Goal: Find contact information: Find contact information

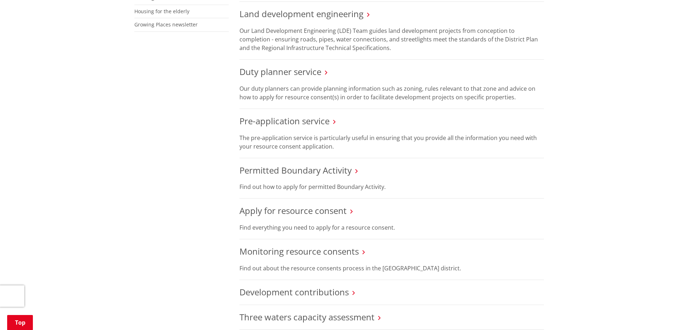
scroll to position [341, 0]
click at [290, 76] on link "Duty planner service" at bounding box center [280, 72] width 82 height 12
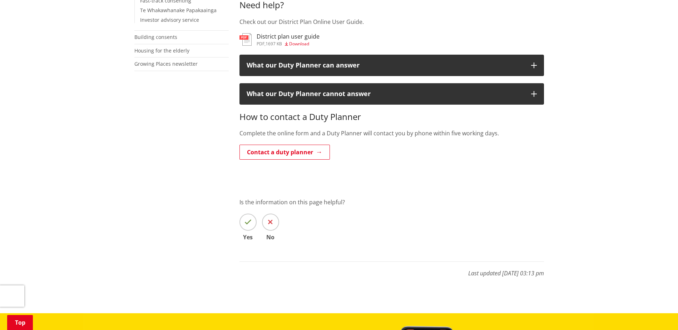
scroll to position [302, 0]
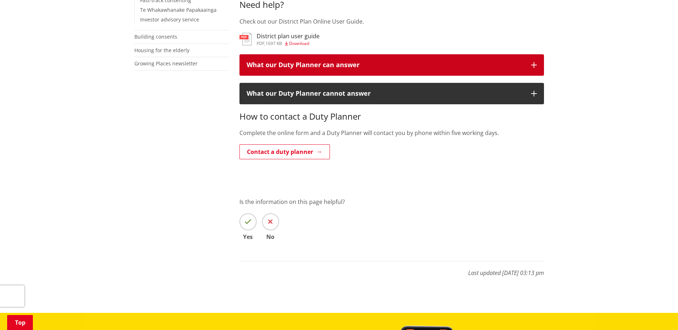
click at [309, 65] on div "What our Duty Planner can answer" at bounding box center [385, 64] width 277 height 7
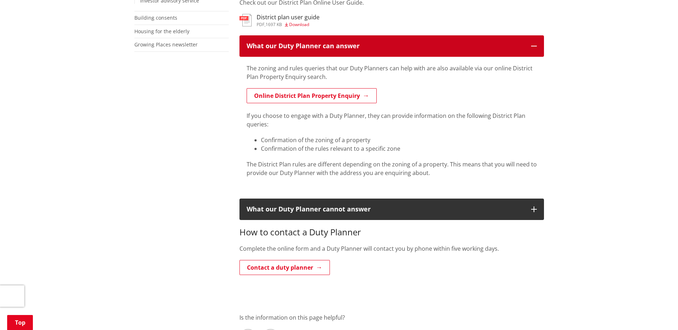
scroll to position [322, 0]
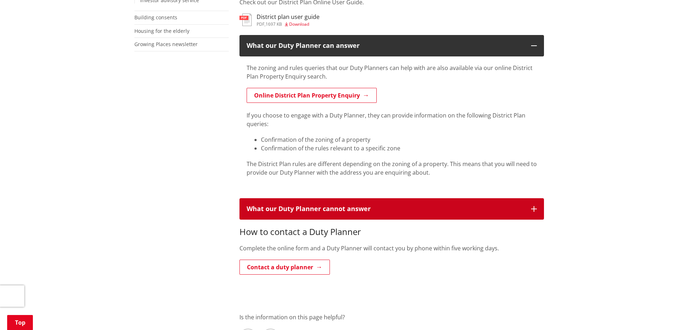
click at [433, 205] on div "What our Duty Planner cannot answer" at bounding box center [385, 208] width 277 height 7
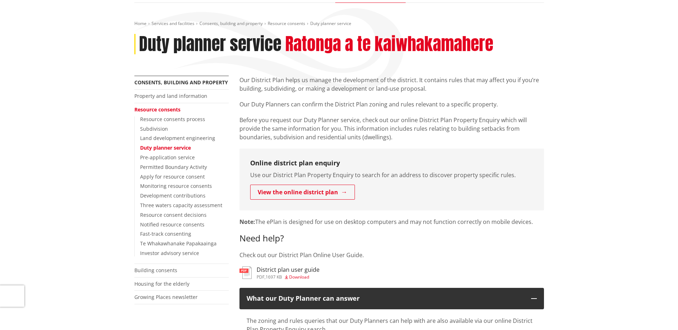
scroll to position [69, 0]
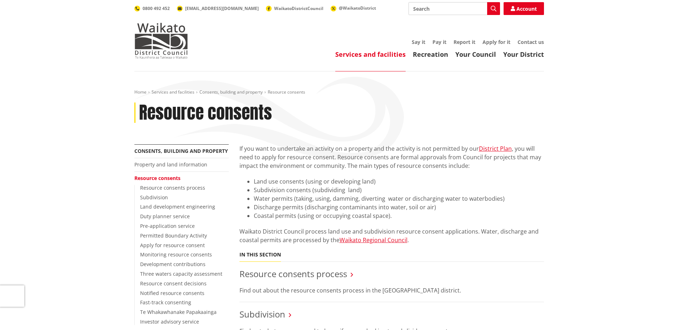
scroll to position [341, 0]
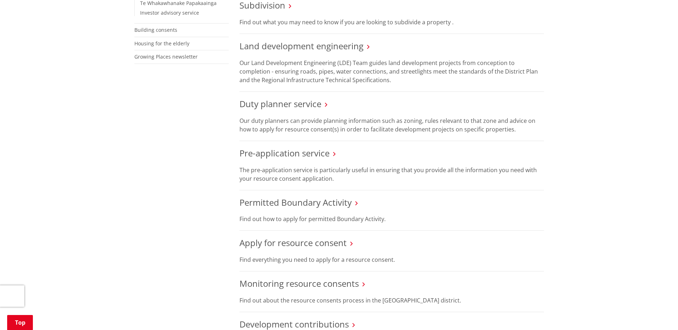
scroll to position [309, 0]
click at [294, 108] on link "Duty planner service" at bounding box center [280, 104] width 82 height 12
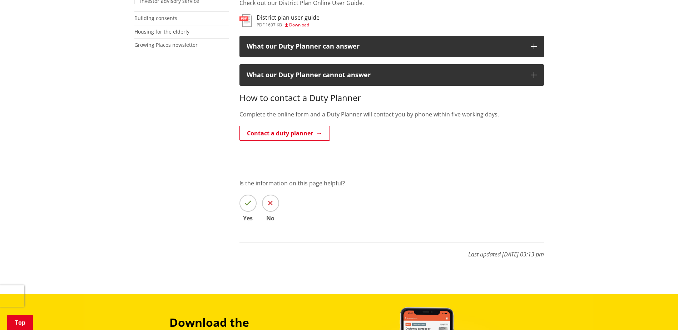
scroll to position [320, 0]
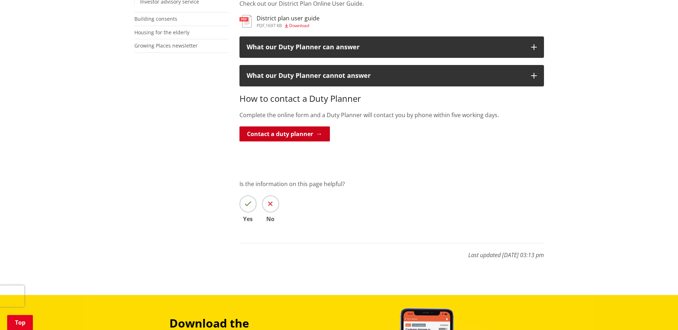
click at [310, 133] on link "Contact a duty planner" at bounding box center [284, 133] width 90 height 15
